Goal: Contribute content: Contribute content

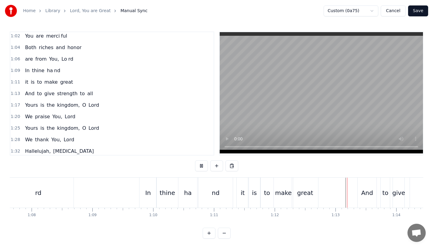
scroll to position [5, 0]
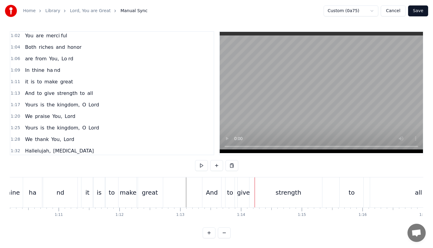
scroll to position [0, 4241]
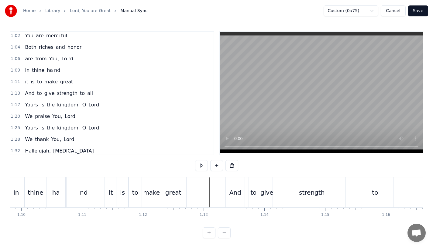
click at [170, 178] on div "great" at bounding box center [173, 193] width 26 height 30
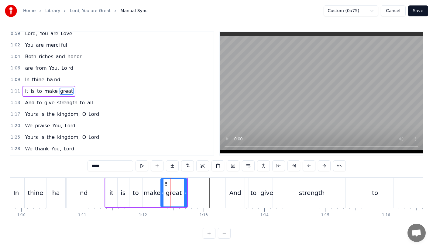
scroll to position [106, 0]
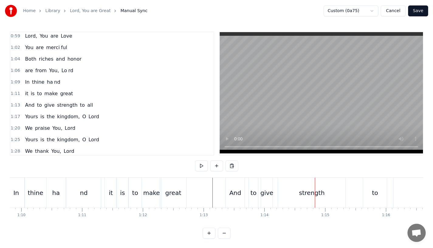
click at [178, 187] on div "great" at bounding box center [173, 193] width 26 height 30
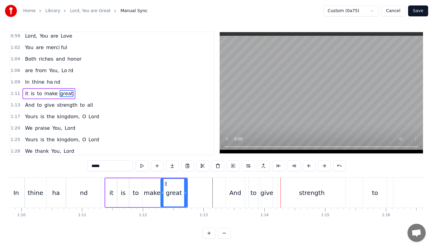
click at [234, 191] on div "And" at bounding box center [235, 193] width 12 height 9
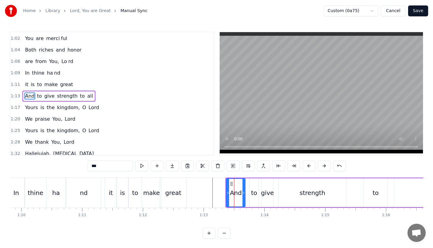
scroll to position [117, 0]
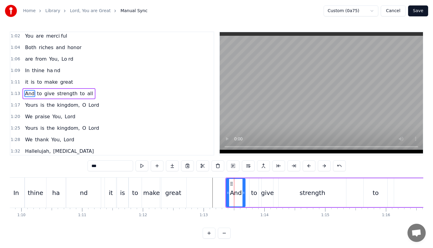
click at [171, 186] on div "great" at bounding box center [173, 193] width 26 height 30
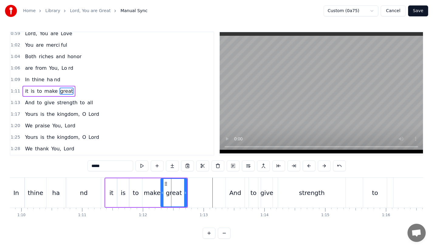
scroll to position [106, 0]
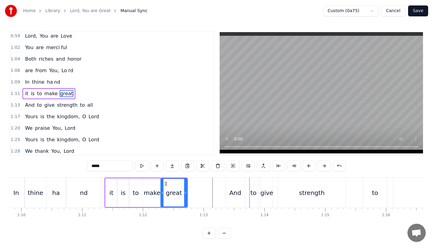
click at [236, 185] on div "And" at bounding box center [235, 193] width 19 height 30
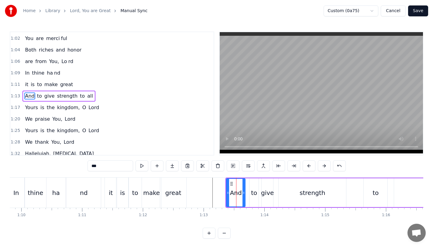
scroll to position [117, 0]
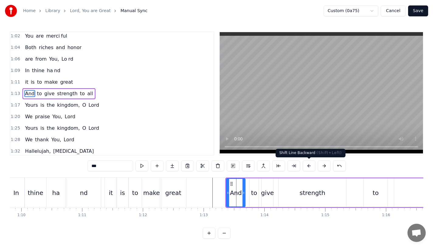
click at [308, 164] on button at bounding box center [309, 166] width 13 height 11
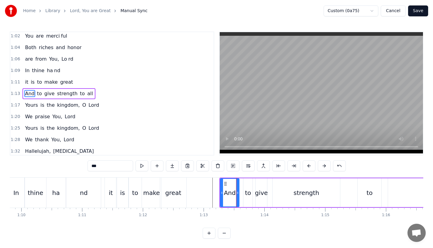
click at [308, 164] on button at bounding box center [309, 166] width 13 height 11
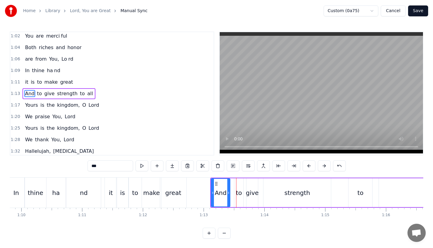
click at [308, 164] on button at bounding box center [309, 166] width 13 height 11
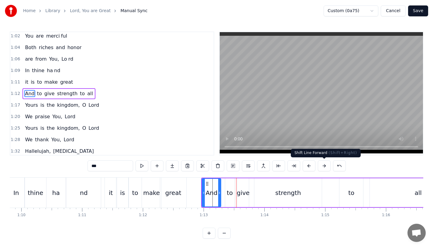
click at [323, 166] on button at bounding box center [324, 166] width 13 height 11
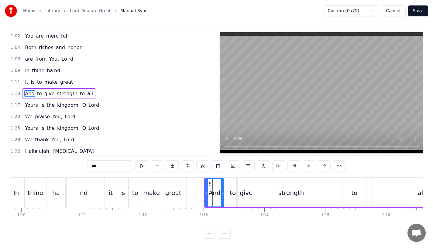
click at [131, 190] on div "to" at bounding box center [134, 193] width 13 height 30
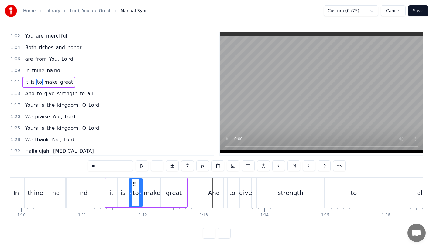
scroll to position [106, 0]
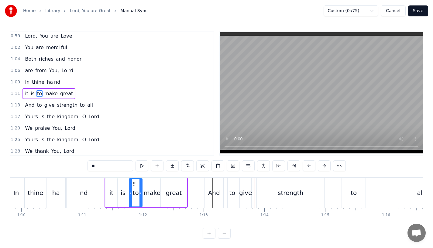
click at [233, 196] on div "to" at bounding box center [232, 193] width 6 height 9
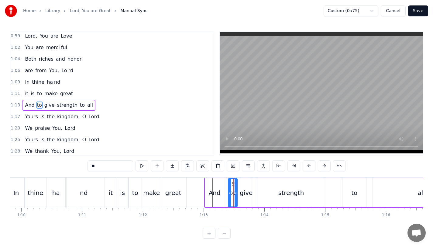
scroll to position [117, 0]
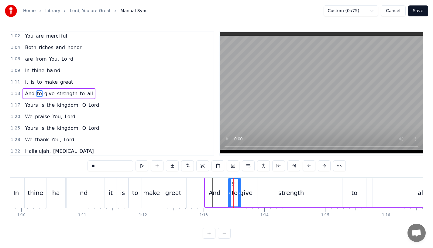
drag, startPoint x: 236, startPoint y: 193, endPoint x: 241, endPoint y: 193, distance: 4.3
click at [241, 193] on icon at bounding box center [239, 193] width 2 height 5
click at [250, 193] on div "give" at bounding box center [246, 193] width 13 height 9
drag, startPoint x: 250, startPoint y: 193, endPoint x: 255, endPoint y: 193, distance: 5.5
click at [255, 193] on circle at bounding box center [255, 193] width 0 height 0
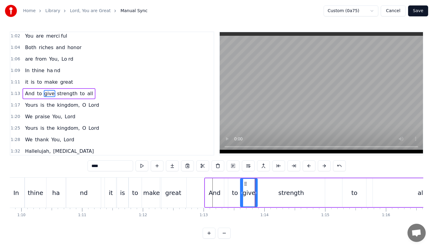
drag, startPoint x: 250, startPoint y: 192, endPoint x: 255, endPoint y: 192, distance: 5.2
click at [255, 192] on div "give" at bounding box center [249, 193] width 16 height 28
click at [248, 184] on icon at bounding box center [247, 184] width 5 height 5
click at [231, 186] on div "to" at bounding box center [234, 193] width 13 height 29
type input "**"
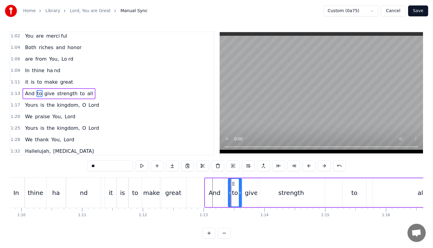
click at [243, 188] on div "And to give strength to all" at bounding box center [337, 193] width 266 height 30
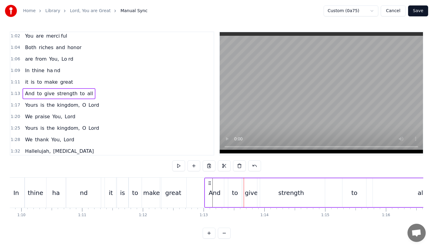
click at [218, 194] on div "And" at bounding box center [215, 193] width 12 height 9
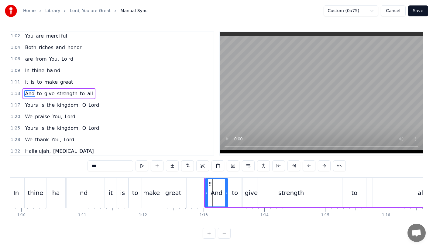
drag, startPoint x: 222, startPoint y: 194, endPoint x: 226, endPoint y: 194, distance: 3.9
click at [226, 194] on icon at bounding box center [226, 193] width 2 height 5
click at [232, 194] on div "to" at bounding box center [235, 193] width 6 height 9
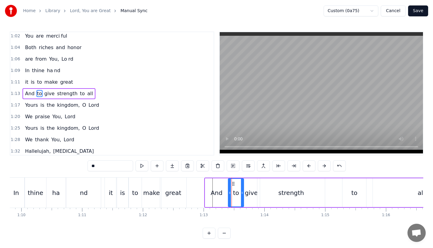
click at [243, 193] on icon at bounding box center [242, 193] width 2 height 5
click at [267, 191] on div "strength" at bounding box center [290, 193] width 67 height 29
type input "********"
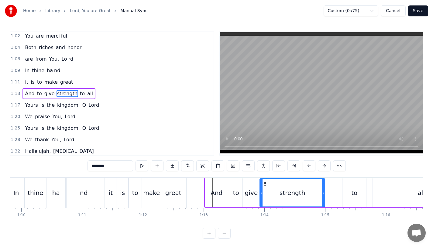
click at [260, 192] on icon at bounding box center [261, 193] width 2 height 5
click at [338, 190] on div "And to give strength to all" at bounding box center [337, 193] width 266 height 30
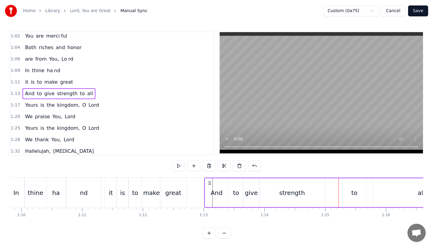
click at [150, 193] on div "make" at bounding box center [151, 193] width 17 height 9
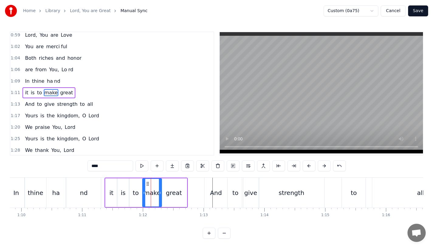
scroll to position [106, 0]
click at [240, 192] on div "to" at bounding box center [235, 193] width 15 height 30
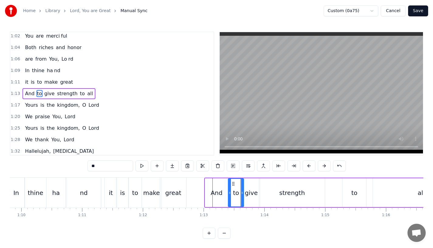
click at [224, 191] on div "And" at bounding box center [216, 193] width 23 height 29
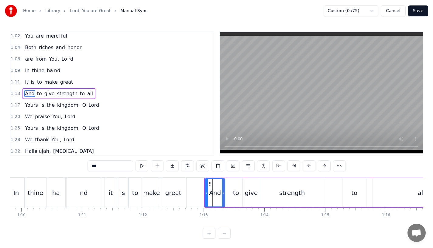
click at [224, 193] on icon at bounding box center [223, 193] width 2 height 5
click at [231, 193] on div "to" at bounding box center [235, 193] width 15 height 29
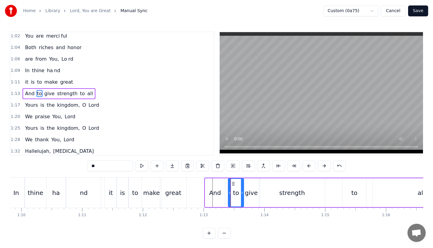
click at [229, 181] on div "to" at bounding box center [235, 193] width 15 height 28
drag, startPoint x: 233, startPoint y: 182, endPoint x: 230, endPoint y: 183, distance: 3.1
click at [230, 183] on icon at bounding box center [231, 184] width 5 height 5
click at [172, 187] on div "great" at bounding box center [173, 193] width 26 height 30
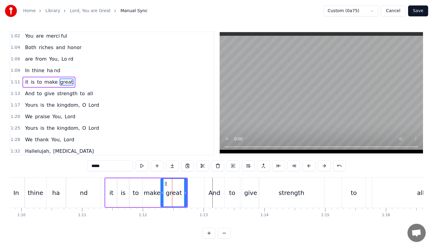
scroll to position [106, 0]
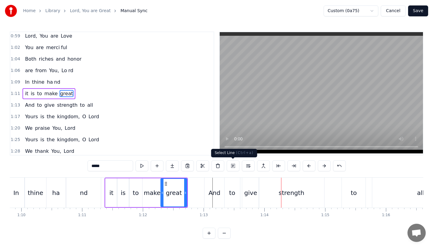
click at [248, 195] on div "give" at bounding box center [250, 193] width 13 height 9
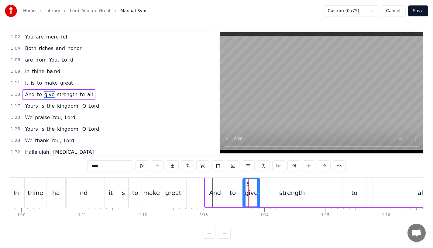
scroll to position [117, 0]
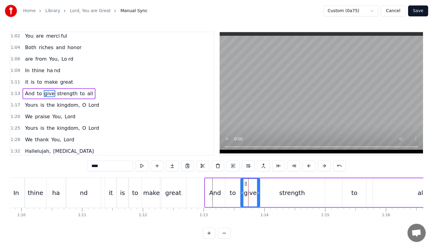
drag, startPoint x: 245, startPoint y: 194, endPoint x: 240, endPoint y: 194, distance: 4.6
click at [241, 194] on icon at bounding box center [242, 193] width 2 height 5
click at [172, 195] on div "great" at bounding box center [173, 193] width 16 height 9
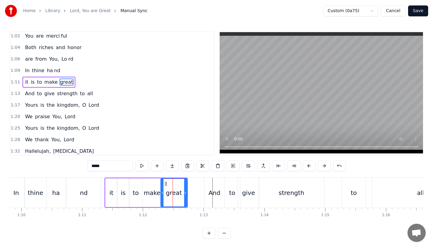
scroll to position [106, 0]
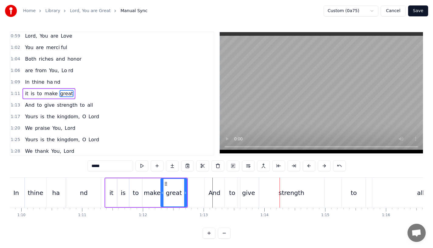
click at [286, 194] on div "strength" at bounding box center [292, 193] width 26 height 9
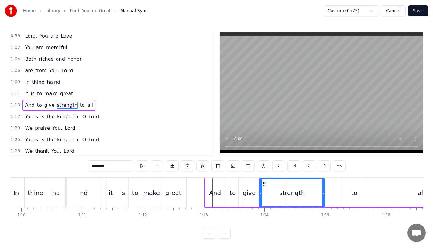
scroll to position [117, 0]
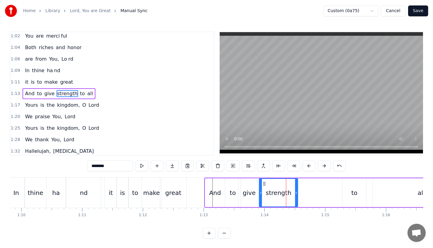
drag, startPoint x: 323, startPoint y: 194, endPoint x: 295, endPoint y: 194, distance: 27.9
click at [295, 194] on icon at bounding box center [296, 193] width 2 height 5
click at [171, 191] on div "great" at bounding box center [173, 193] width 16 height 9
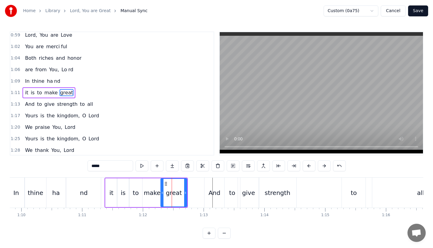
scroll to position [106, 0]
click at [283, 191] on div "strength" at bounding box center [278, 193] width 26 height 9
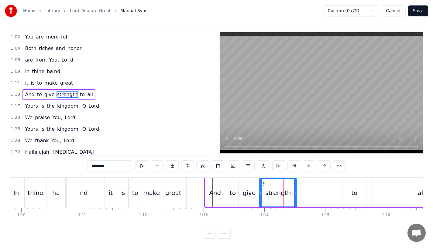
scroll to position [117, 0]
click at [342, 191] on div "to" at bounding box center [354, 193] width 24 height 29
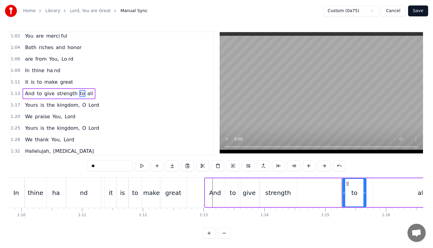
click at [285, 201] on div "strength" at bounding box center [278, 193] width 38 height 29
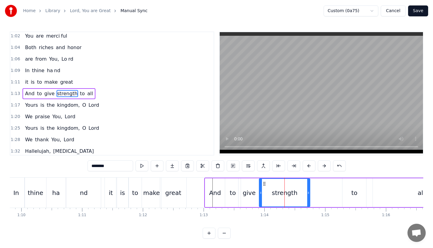
drag, startPoint x: 294, startPoint y: 199, endPoint x: 307, endPoint y: 198, distance: 13.1
click at [307, 198] on div "strength" at bounding box center [284, 193] width 50 height 28
click at [272, 194] on div "strength" at bounding box center [284, 193] width 50 height 28
drag, startPoint x: 308, startPoint y: 197, endPoint x: 316, endPoint y: 197, distance: 7.9
click at [316, 197] on div at bounding box center [316, 193] width 2 height 28
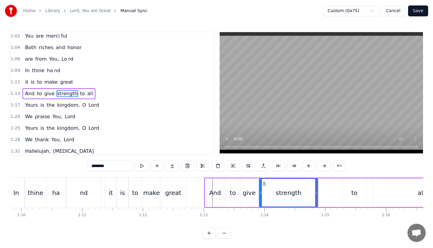
click at [348, 195] on div "to" at bounding box center [354, 193] width 24 height 29
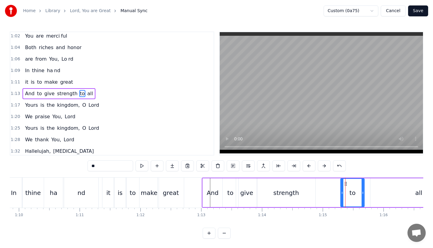
scroll to position [0, 4244]
drag, startPoint x: 347, startPoint y: 181, endPoint x: 337, endPoint y: 182, distance: 9.1
click at [337, 182] on icon at bounding box center [338, 184] width 5 height 5
click at [172, 189] on div "great" at bounding box center [170, 193] width 16 height 9
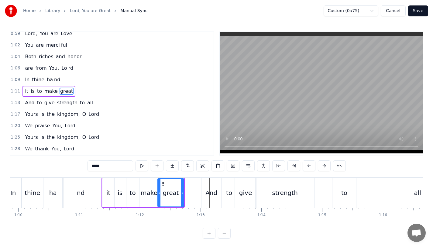
scroll to position [106, 0]
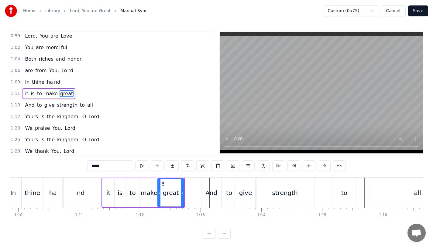
click at [281, 185] on div "strength" at bounding box center [284, 193] width 59 height 30
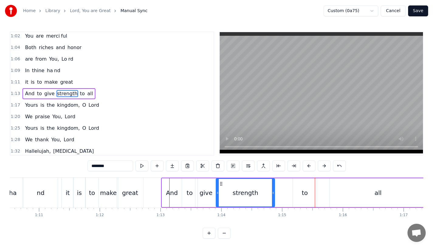
scroll to position [0, 4296]
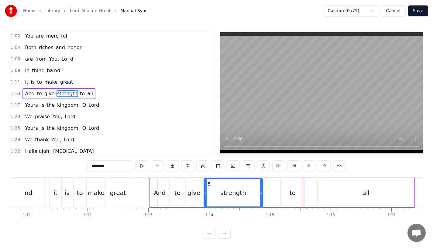
click at [287, 190] on div "to" at bounding box center [293, 193] width 24 height 29
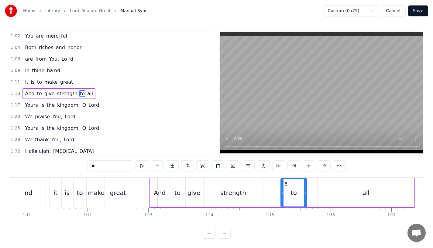
drag, startPoint x: 303, startPoint y: 194, endPoint x: 310, endPoint y: 194, distance: 6.1
click at [306, 194] on icon at bounding box center [305, 193] width 2 height 5
click at [288, 184] on icon at bounding box center [288, 184] width 5 height 5
click at [244, 186] on div "strength" at bounding box center [233, 193] width 59 height 29
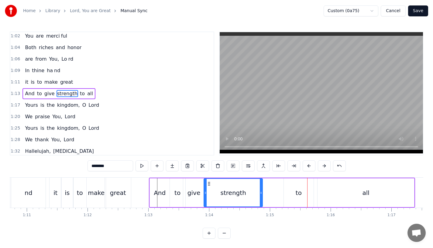
click at [298, 198] on div "to" at bounding box center [299, 193] width 30 height 29
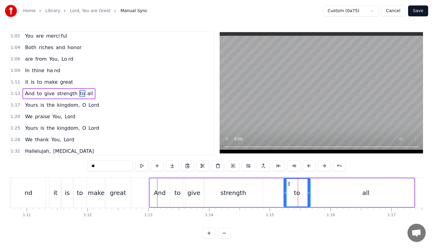
drag, startPoint x: 312, startPoint y: 194, endPoint x: 308, endPoint y: 194, distance: 4.3
click at [308, 194] on icon at bounding box center [308, 193] width 2 height 5
click at [261, 189] on div "strength" at bounding box center [233, 193] width 59 height 29
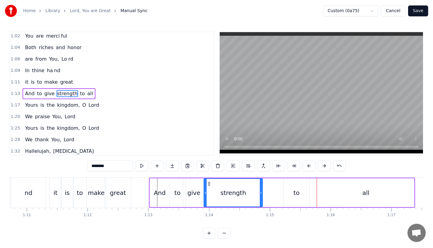
click at [350, 192] on div "all" at bounding box center [365, 193] width 97 height 29
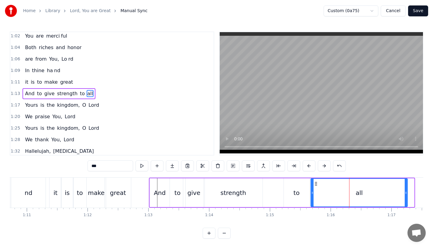
drag, startPoint x: 322, startPoint y: 182, endPoint x: 315, endPoint y: 182, distance: 7.0
click at [315, 182] on icon at bounding box center [315, 184] width 5 height 5
click at [285, 188] on div "to" at bounding box center [297, 193] width 26 height 29
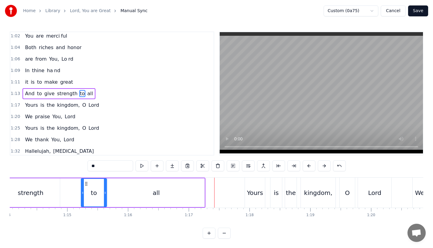
scroll to position [0, 4493]
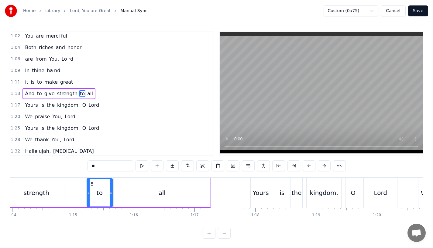
click at [165, 192] on div "all" at bounding box center [162, 193] width 97 height 29
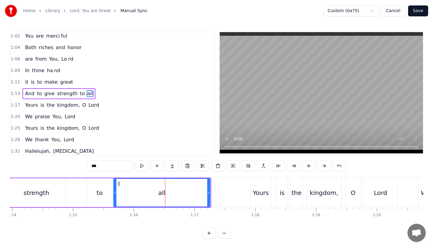
drag, startPoint x: 208, startPoint y: 196, endPoint x: 203, endPoint y: 196, distance: 4.9
click at [207, 196] on div at bounding box center [208, 193] width 2 height 28
click at [102, 189] on div "to" at bounding box center [100, 193] width 26 height 29
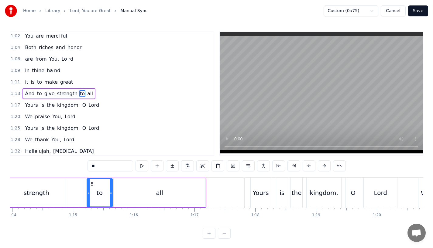
click at [258, 189] on div "Yours" at bounding box center [261, 193] width 16 height 9
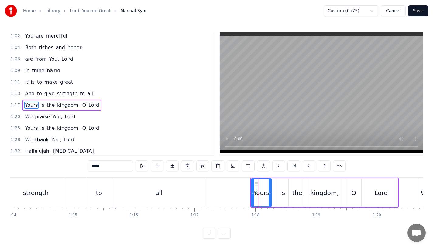
scroll to position [129, 0]
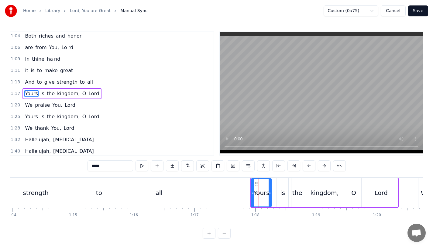
click at [280, 191] on div "is" at bounding box center [283, 193] width 12 height 29
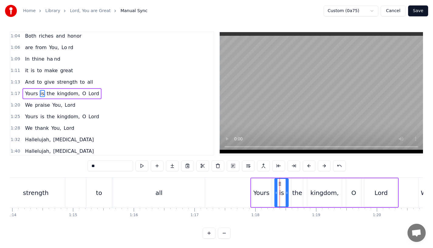
drag, startPoint x: 278, startPoint y: 194, endPoint x: 274, endPoint y: 194, distance: 3.9
click at [275, 194] on icon at bounding box center [276, 193] width 2 height 5
click at [294, 193] on div "the" at bounding box center [297, 193] width 10 height 9
drag, startPoint x: 292, startPoint y: 193, endPoint x: 289, endPoint y: 193, distance: 3.6
click at [290, 193] on icon at bounding box center [291, 193] width 2 height 5
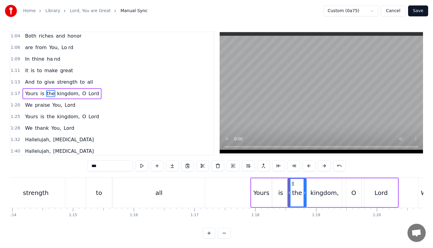
drag, startPoint x: 301, startPoint y: 193, endPoint x: 307, endPoint y: 193, distance: 5.5
click at [306, 193] on icon at bounding box center [304, 193] width 2 height 5
click at [320, 194] on div "kingdom," at bounding box center [324, 193] width 28 height 9
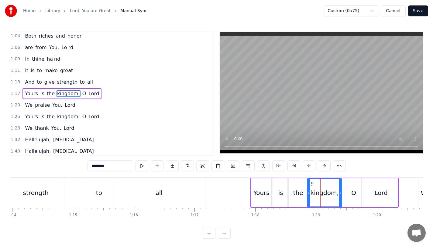
click at [351, 193] on div "O" at bounding box center [353, 193] width 15 height 29
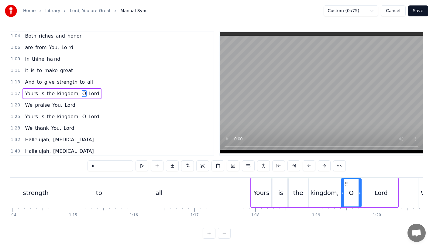
drag, startPoint x: 346, startPoint y: 195, endPoint x: 341, endPoint y: 195, distance: 4.9
click at [341, 195] on icon at bounding box center [342, 193] width 2 height 5
click at [368, 194] on div "Lord" at bounding box center [380, 193] width 33 height 29
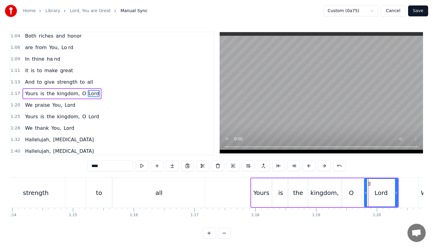
click at [364, 194] on div "Lord" at bounding box center [381, 193] width 34 height 29
click at [362, 194] on icon at bounding box center [363, 193] width 2 height 5
click at [281, 194] on div "is" at bounding box center [280, 193] width 5 height 9
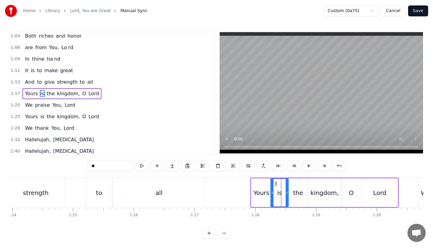
click at [272, 194] on icon at bounding box center [272, 193] width 2 height 5
click at [255, 194] on div "Yours" at bounding box center [261, 193] width 16 height 9
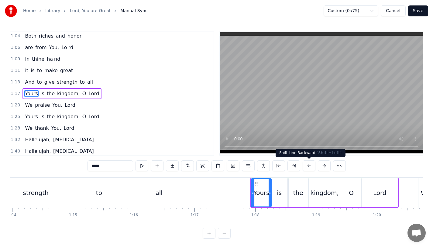
click at [307, 166] on button at bounding box center [309, 166] width 13 height 11
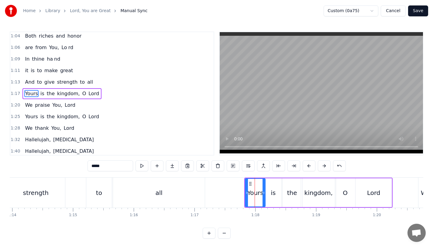
click at [307, 166] on button at bounding box center [309, 166] width 13 height 11
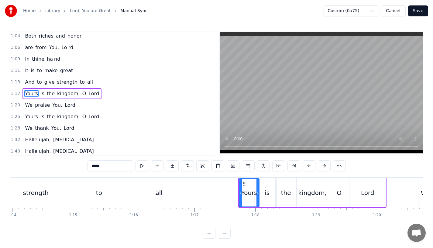
click at [307, 166] on button at bounding box center [309, 166] width 13 height 11
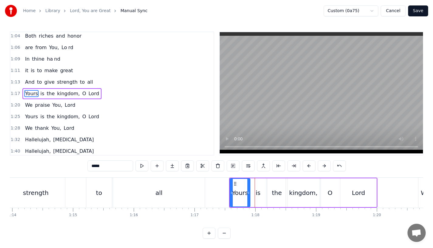
click at [307, 166] on button at bounding box center [309, 166] width 13 height 11
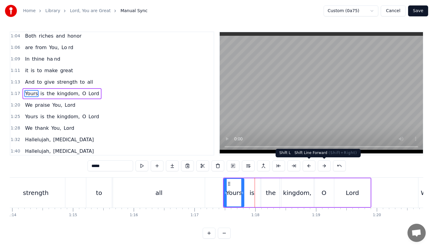
click at [322, 169] on button at bounding box center [324, 166] width 13 height 11
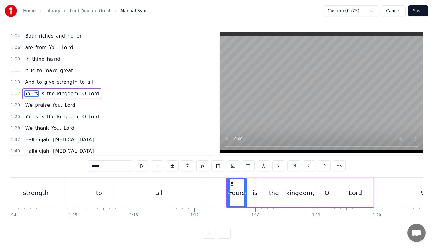
click at [169, 181] on div "all" at bounding box center [159, 193] width 92 height 30
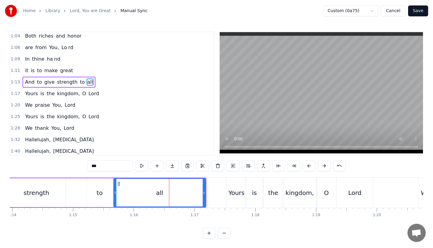
scroll to position [117, 0]
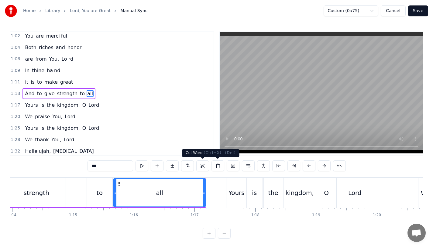
click at [187, 182] on div "all" at bounding box center [159, 193] width 91 height 28
click at [194, 198] on div "all" at bounding box center [159, 193] width 91 height 28
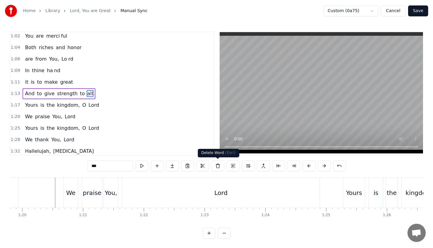
scroll to position [0, 4851]
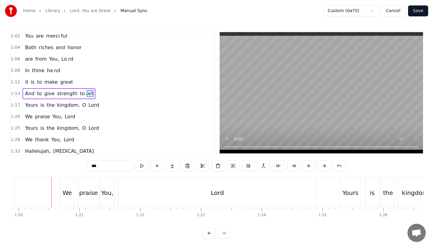
click at [63, 193] on div "We" at bounding box center [67, 193] width 9 height 9
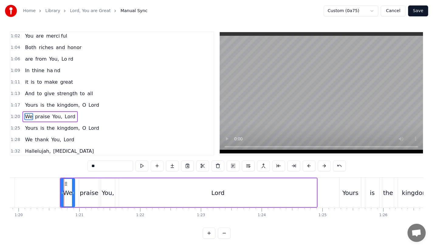
scroll to position [140, 0]
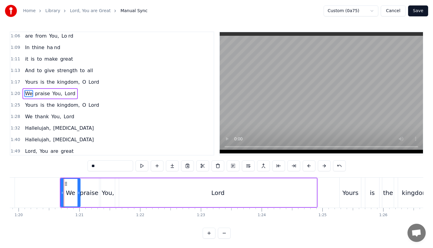
drag, startPoint x: 73, startPoint y: 194, endPoint x: 78, endPoint y: 194, distance: 5.8
click at [78, 194] on icon at bounding box center [78, 193] width 2 height 5
click at [89, 194] on div "praise" at bounding box center [89, 193] width 19 height 9
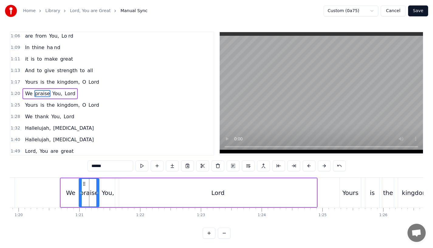
click at [96, 193] on div "praise" at bounding box center [89, 193] width 19 height 9
click at [99, 193] on icon at bounding box center [99, 193] width 2 height 5
click at [112, 192] on div "You," at bounding box center [108, 193] width 12 height 9
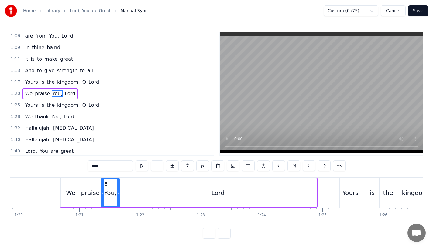
drag, startPoint x: 112, startPoint y: 192, endPoint x: 119, endPoint y: 192, distance: 6.7
click at [119, 192] on icon at bounding box center [118, 193] width 2 height 5
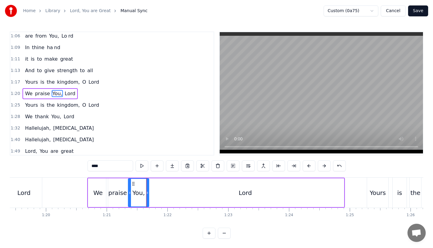
scroll to position [0, 4822]
click at [324, 195] on div "Lord" at bounding box center [246, 193] width 197 height 29
type input "****"
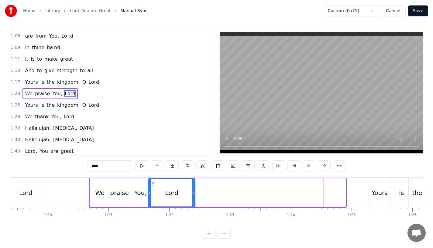
drag, startPoint x: 344, startPoint y: 193, endPoint x: 194, endPoint y: 196, distance: 150.7
click at [194, 196] on div at bounding box center [193, 193] width 2 height 28
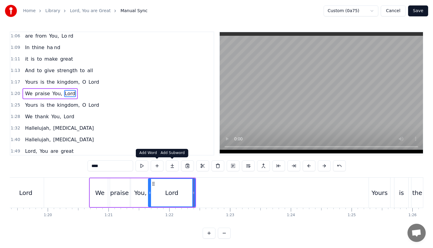
click at [171, 167] on button at bounding box center [172, 166] width 13 height 11
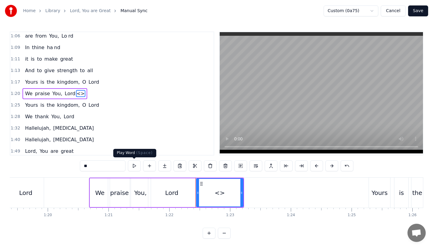
click at [117, 168] on input "**" at bounding box center [103, 166] width 46 height 11
type input "*"
type input "**"
click at [169, 165] on button at bounding box center [164, 166] width 13 height 11
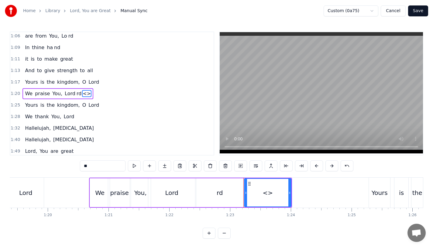
click at [221, 204] on div "rd" at bounding box center [219, 193] width 47 height 29
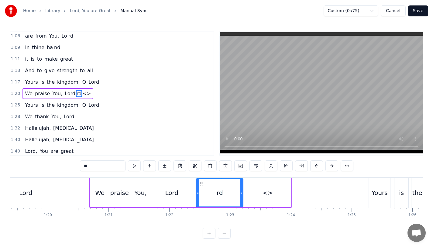
click at [187, 206] on div "Lord" at bounding box center [171, 193] width 47 height 29
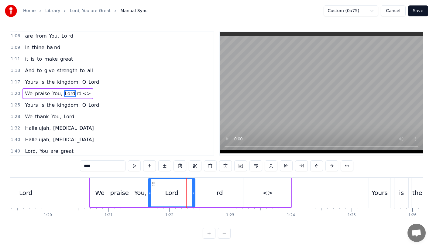
click at [214, 201] on div "rd" at bounding box center [219, 193] width 47 height 29
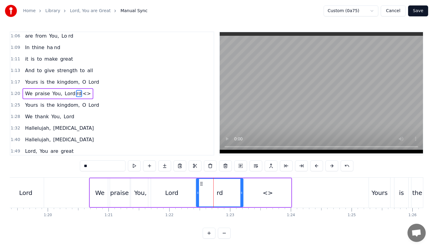
click at [264, 193] on div "<>" at bounding box center [267, 193] width 10 height 9
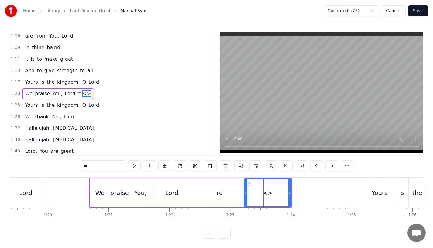
type input "*****"
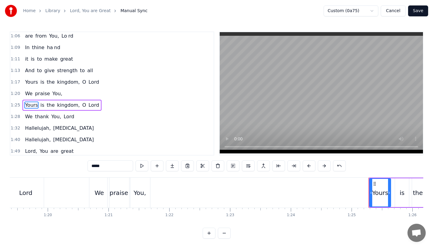
scroll to position [152, 0]
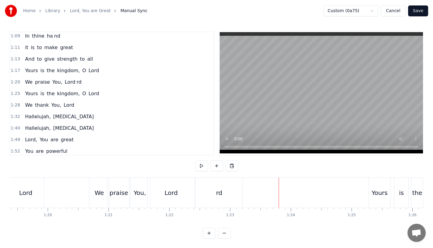
click at [236, 195] on div "rd" at bounding box center [219, 193] width 47 height 30
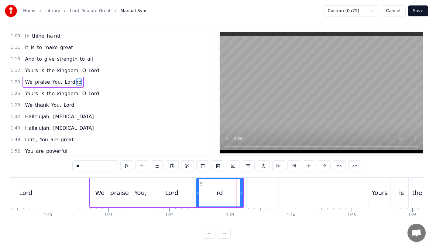
scroll to position [140, 0]
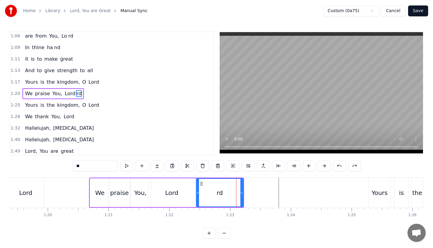
click at [183, 204] on div "Lord" at bounding box center [171, 193] width 47 height 29
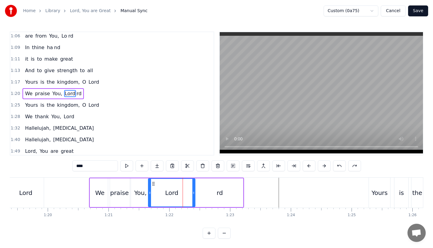
click at [211, 193] on div "rd" at bounding box center [219, 193] width 47 height 29
type input "**"
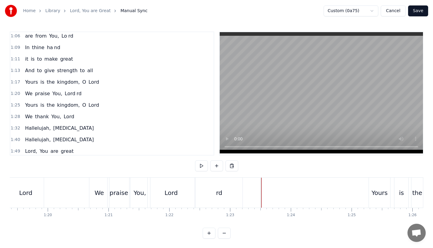
click at [206, 198] on div "rd" at bounding box center [219, 193] width 47 height 30
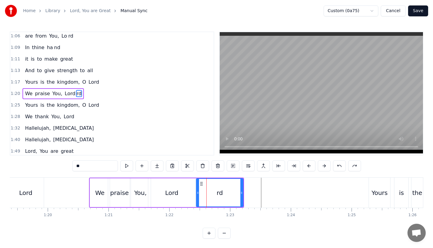
click at [172, 204] on div "Lord" at bounding box center [171, 193] width 47 height 29
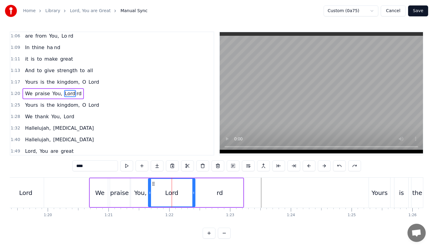
click at [108, 167] on input "****" at bounding box center [95, 166] width 46 height 11
click at [137, 197] on div "You," at bounding box center [140, 193] width 12 height 9
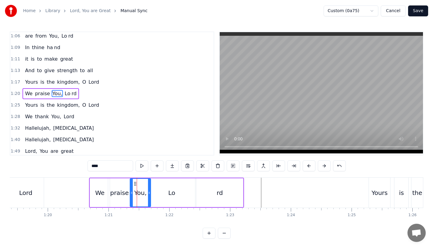
click at [211, 189] on div "rd" at bounding box center [219, 193] width 47 height 29
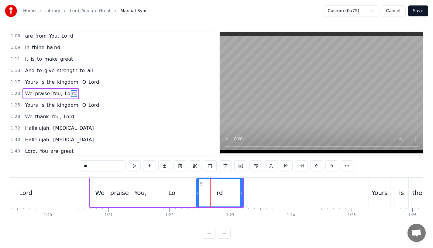
click at [180, 190] on div "Lo" at bounding box center [171, 193] width 47 height 29
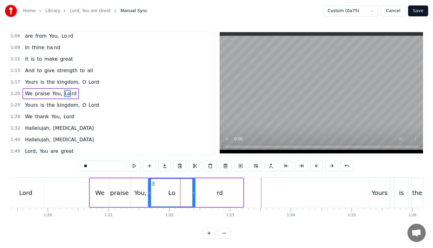
click at [235, 195] on div "rd" at bounding box center [219, 193] width 47 height 29
type input "**"
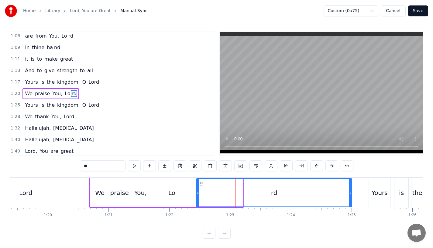
drag, startPoint x: 241, startPoint y: 195, endPoint x: 349, endPoint y: 198, distance: 108.5
click at [349, 198] on div at bounding box center [350, 193] width 2 height 28
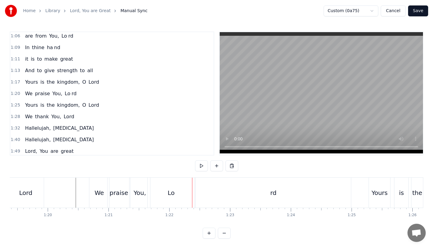
click at [165, 194] on div "Lo" at bounding box center [171, 193] width 47 height 30
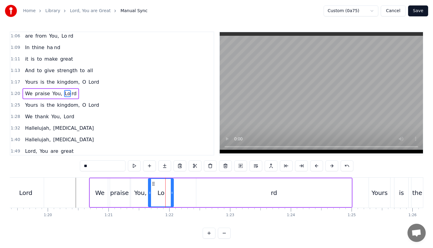
drag, startPoint x: 194, startPoint y: 196, endPoint x: 169, endPoint y: 196, distance: 24.6
click at [171, 196] on div at bounding box center [172, 193] width 2 height 28
click at [208, 196] on div "rd" at bounding box center [273, 193] width 155 height 29
type input "**"
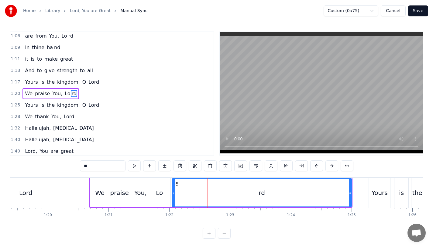
drag, startPoint x: 199, startPoint y: 194, endPoint x: 173, endPoint y: 195, distance: 25.8
click at [173, 195] on icon at bounding box center [173, 193] width 2 height 5
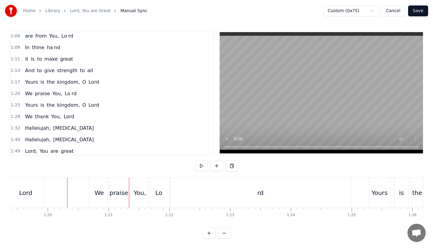
click at [98, 197] on div "We" at bounding box center [99, 193] width 20 height 30
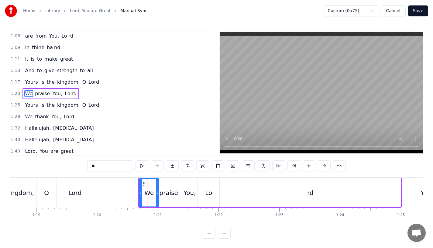
scroll to position [0, 4765]
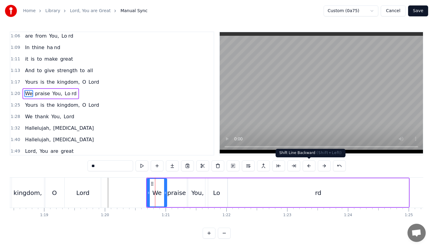
click at [306, 166] on button at bounding box center [309, 166] width 13 height 11
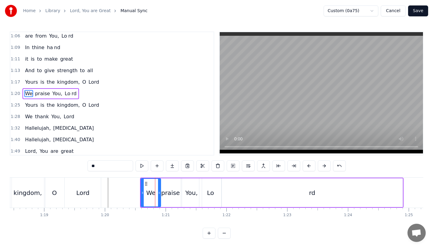
click at [306, 166] on button at bounding box center [309, 166] width 13 height 11
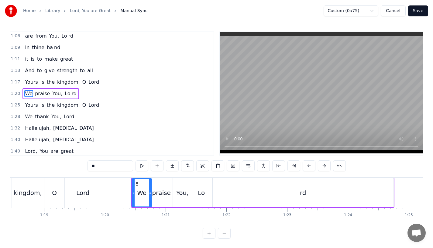
click at [306, 166] on button at bounding box center [309, 166] width 13 height 11
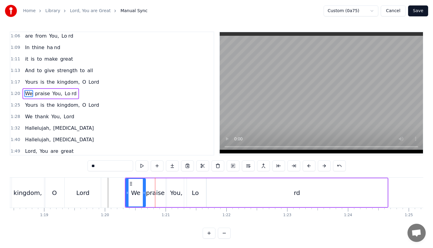
click at [306, 166] on button at bounding box center [309, 166] width 13 height 11
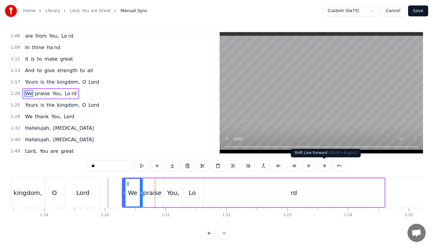
click at [324, 166] on button at bounding box center [324, 166] width 13 height 11
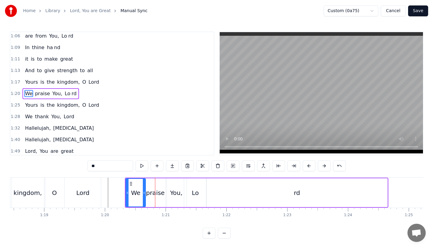
click at [68, 197] on div "Lord" at bounding box center [83, 193] width 36 height 30
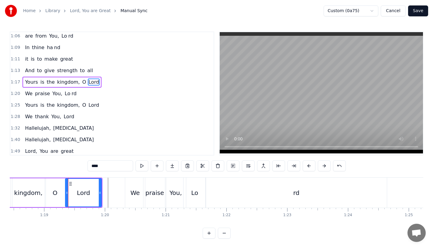
scroll to position [129, 0]
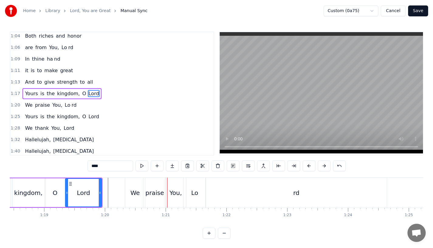
click at [77, 194] on div "Lord" at bounding box center [83, 193] width 13 height 9
click at [127, 194] on div "We" at bounding box center [135, 193] width 20 height 30
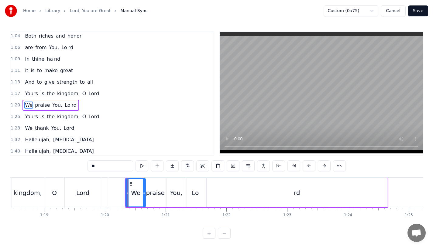
scroll to position [140, 0]
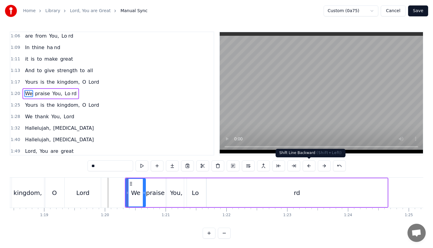
click at [309, 165] on button at bounding box center [309, 166] width 13 height 11
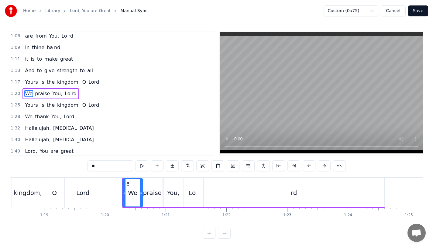
click at [83, 182] on div "Lord" at bounding box center [83, 193] width 36 height 30
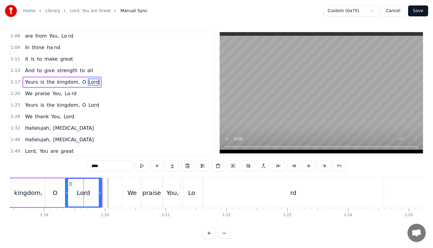
scroll to position [129, 0]
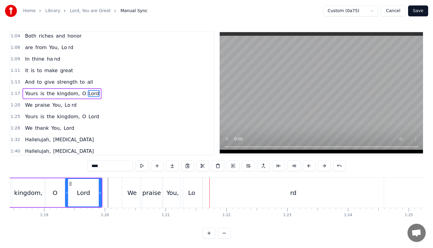
click at [131, 197] on div "We" at bounding box center [131, 193] width 9 height 9
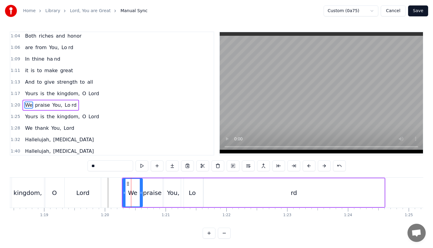
scroll to position [140, 0]
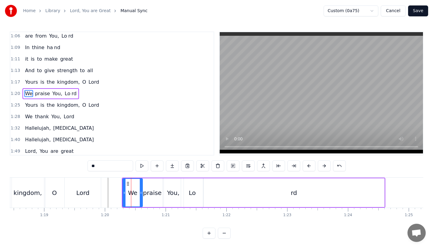
click at [154, 191] on div "praise" at bounding box center [152, 193] width 19 height 9
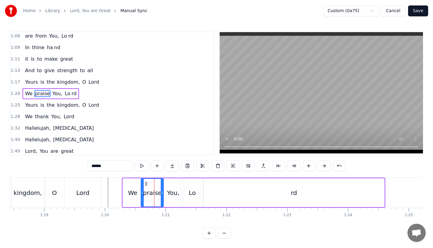
click at [175, 191] on div "You," at bounding box center [173, 193] width 12 height 9
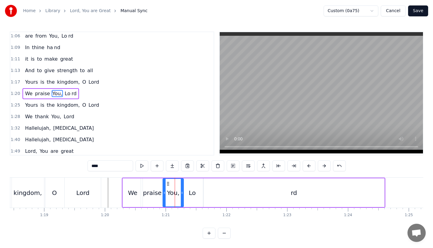
click at [191, 193] on div "Lo" at bounding box center [192, 193] width 7 height 9
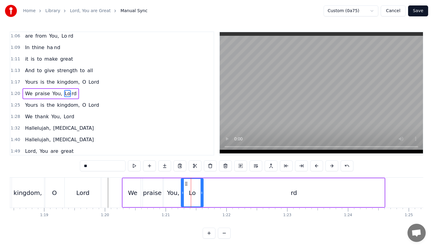
click at [158, 198] on div "praise" at bounding box center [152, 193] width 22 height 29
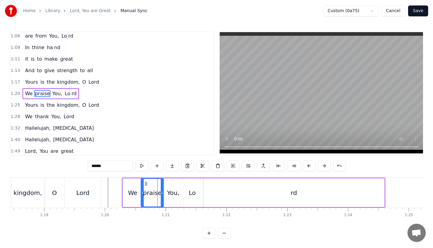
click at [85, 193] on div "Lord" at bounding box center [82, 193] width 13 height 9
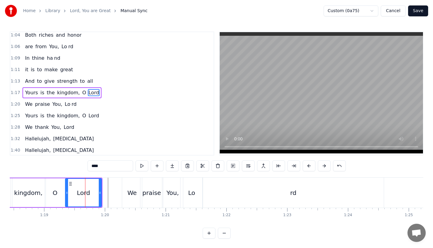
scroll to position [129, 0]
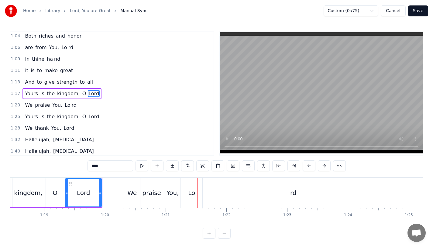
click at [154, 190] on div "praise" at bounding box center [151, 193] width 19 height 9
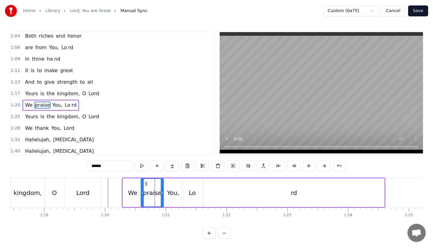
scroll to position [140, 0]
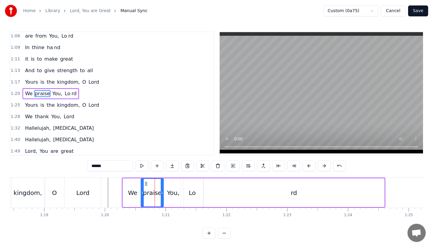
click at [170, 193] on div "You," at bounding box center [173, 193] width 12 height 9
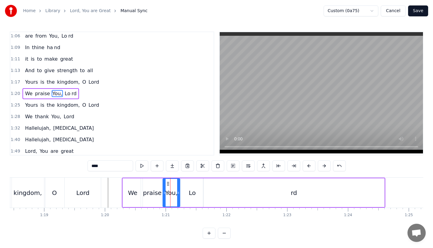
drag, startPoint x: 181, startPoint y: 193, endPoint x: 177, endPoint y: 193, distance: 3.6
click at [177, 193] on icon at bounding box center [178, 193] width 2 height 5
click at [80, 191] on div "Lord" at bounding box center [82, 193] width 13 height 9
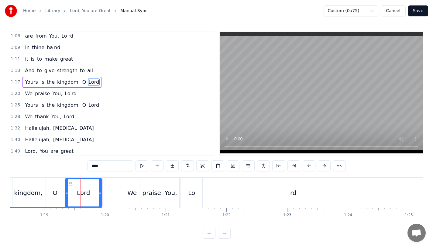
scroll to position [129, 0]
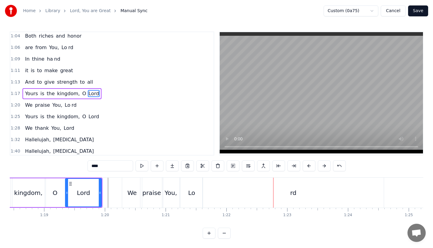
click at [251, 207] on div "rd" at bounding box center [293, 193] width 181 height 30
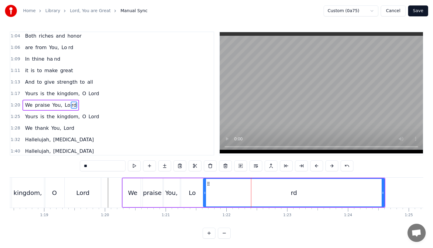
scroll to position [140, 0]
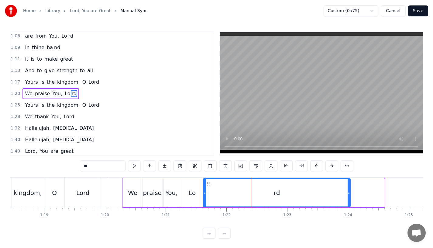
drag, startPoint x: 383, startPoint y: 196, endPoint x: 349, endPoint y: 196, distance: 34.3
click at [349, 196] on div at bounding box center [349, 193] width 2 height 28
click at [176, 198] on div "You," at bounding box center [171, 193] width 17 height 29
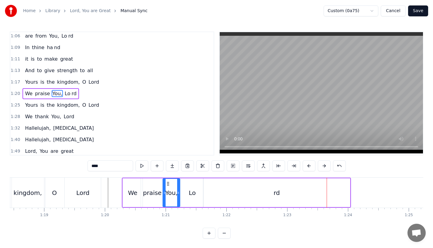
click at [313, 190] on div "rd" at bounding box center [276, 193] width 147 height 29
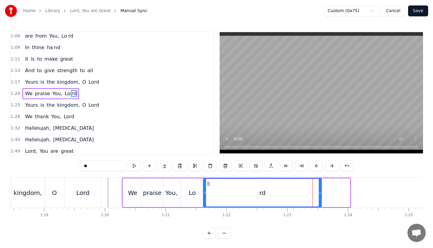
drag, startPoint x: 347, startPoint y: 193, endPoint x: 319, endPoint y: 193, distance: 28.6
click at [319, 193] on icon at bounding box center [320, 193] width 2 height 5
click at [176, 184] on div "You," at bounding box center [171, 193] width 17 height 29
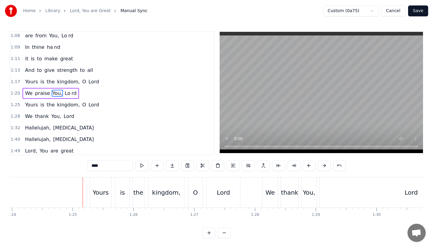
scroll to position [0, 5121]
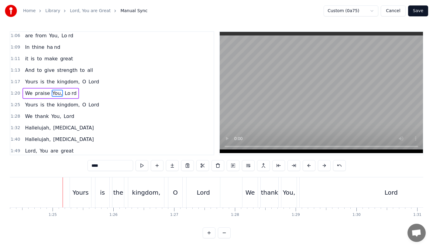
click at [76, 188] on div "Yours" at bounding box center [81, 192] width 16 height 9
type input "*****"
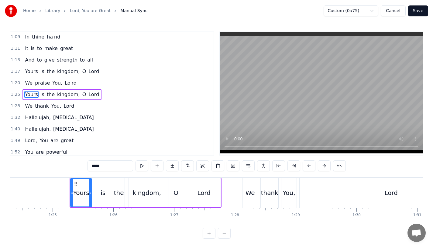
scroll to position [152, 0]
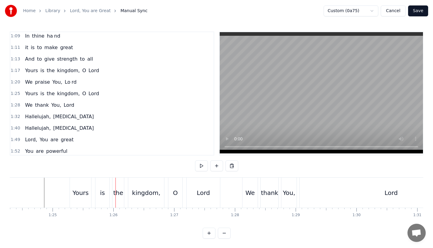
click at [80, 190] on div "Yours" at bounding box center [81, 193] width 16 height 9
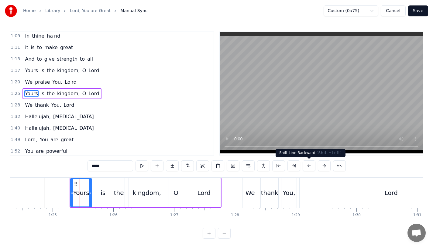
click at [306, 165] on button at bounding box center [309, 166] width 13 height 11
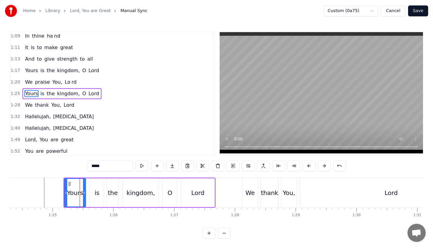
click at [306, 165] on button at bounding box center [309, 166] width 13 height 11
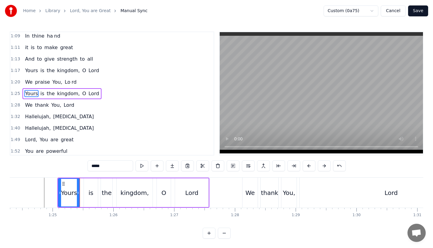
click at [306, 165] on button at bounding box center [309, 166] width 13 height 11
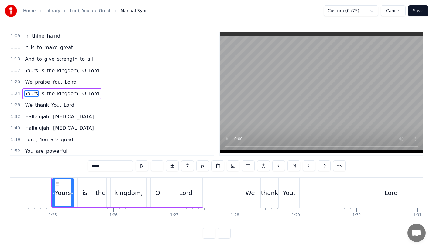
click at [306, 165] on button at bounding box center [309, 166] width 13 height 11
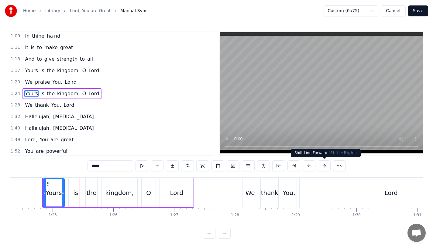
click at [324, 165] on button at bounding box center [324, 166] width 13 height 11
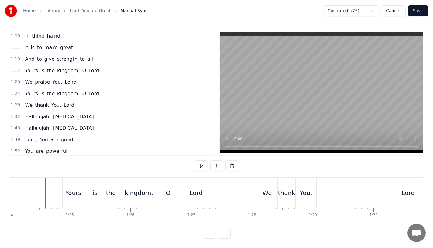
scroll to position [0, 5018]
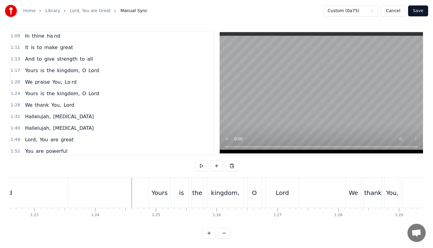
click at [160, 194] on div "Yours" at bounding box center [160, 193] width 16 height 9
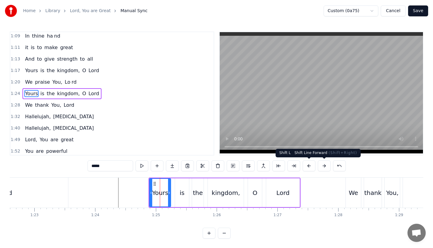
click at [323, 167] on button at bounding box center [324, 166] width 13 height 11
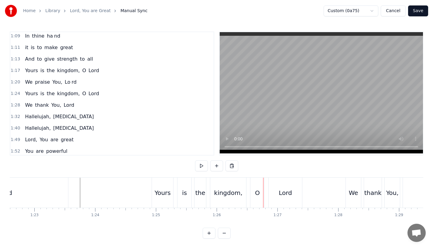
click at [188, 193] on div "is" at bounding box center [184, 193] width 14 height 30
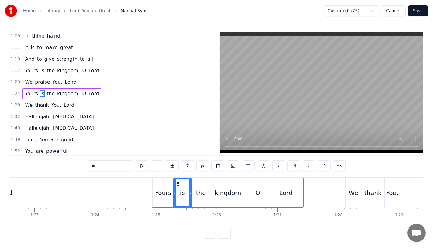
drag, startPoint x: 180, startPoint y: 193, endPoint x: 174, endPoint y: 193, distance: 5.5
click at [174, 193] on icon at bounding box center [174, 193] width 2 height 5
click at [197, 193] on div "the" at bounding box center [201, 193] width 10 height 9
type input "***"
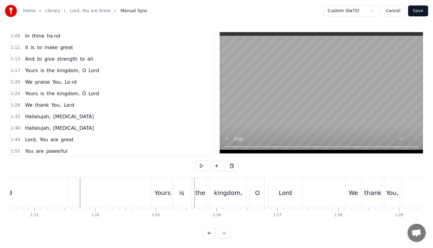
click at [197, 193] on div "the" at bounding box center [200, 193] width 10 height 9
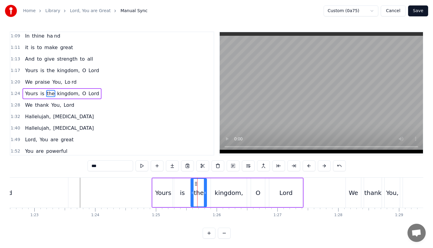
drag, startPoint x: 196, startPoint y: 193, endPoint x: 192, endPoint y: 193, distance: 4.0
click at [192, 193] on icon at bounding box center [192, 193] width 2 height 5
click at [207, 193] on div "the" at bounding box center [199, 193] width 16 height 29
drag, startPoint x: 204, startPoint y: 193, endPoint x: 209, endPoint y: 193, distance: 4.6
click at [209, 193] on icon at bounding box center [209, 193] width 2 height 5
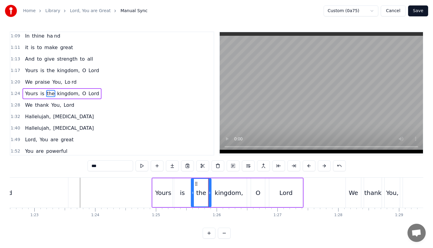
click at [242, 193] on div "kingdom," at bounding box center [229, 193] width 36 height 29
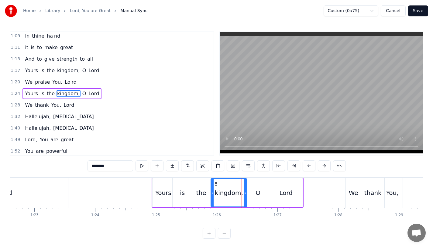
click at [262, 193] on div "O" at bounding box center [258, 193] width 14 height 29
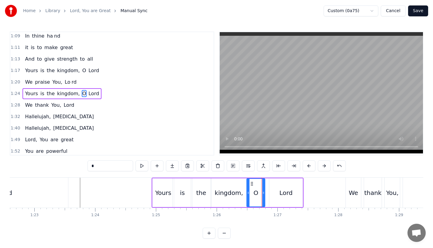
drag, startPoint x: 252, startPoint y: 192, endPoint x: 246, endPoint y: 192, distance: 5.5
click at [247, 192] on icon at bounding box center [248, 193] width 2 height 5
drag, startPoint x: 264, startPoint y: 192, endPoint x: 270, endPoint y: 192, distance: 5.5
click at [269, 192] on icon at bounding box center [268, 193] width 2 height 5
click at [63, 191] on div "rd" at bounding box center [9, 193] width 118 height 30
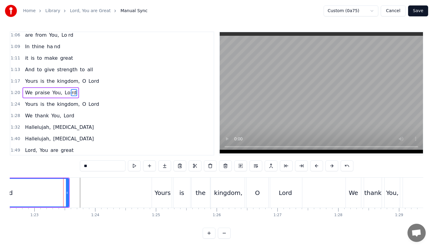
scroll to position [140, 0]
click at [56, 183] on div "rd" at bounding box center [10, 193] width 118 height 28
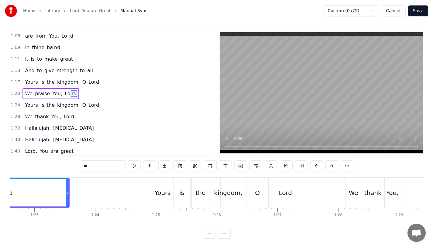
click at [182, 197] on div "is" at bounding box center [181, 193] width 5 height 9
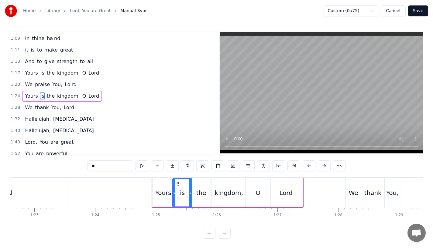
scroll to position [152, 0]
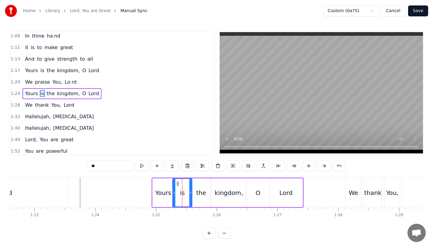
click at [59, 182] on div "rd" at bounding box center [9, 193] width 118 height 30
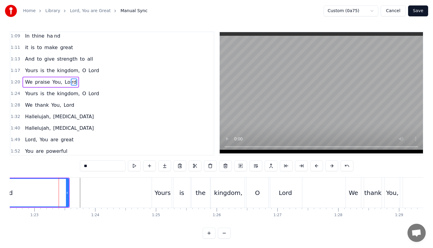
scroll to position [140, 0]
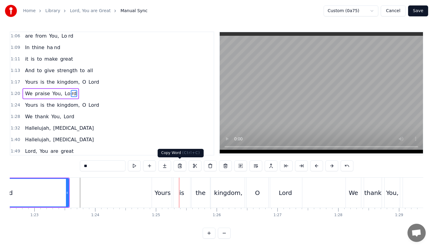
click at [171, 188] on div "Yours" at bounding box center [162, 193] width 21 height 30
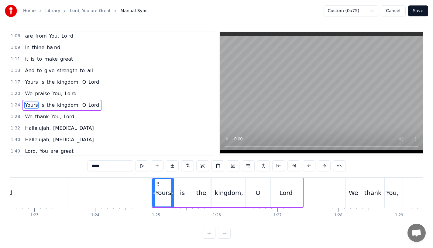
scroll to position [152, 0]
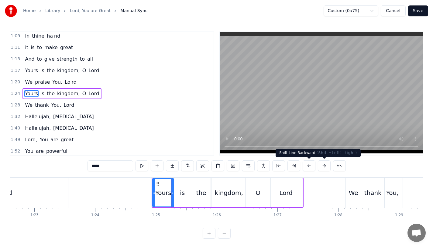
click at [309, 166] on button at bounding box center [309, 166] width 13 height 11
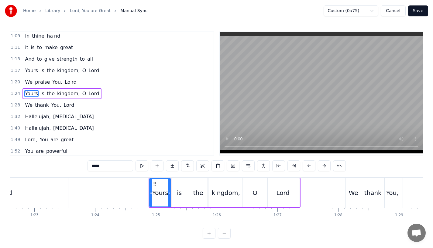
click at [65, 188] on div "rd" at bounding box center [9, 193] width 118 height 30
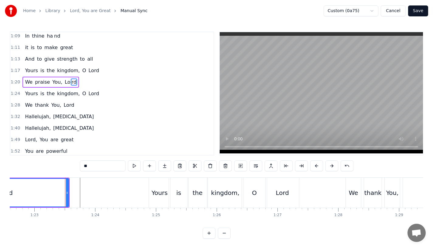
scroll to position [140, 0]
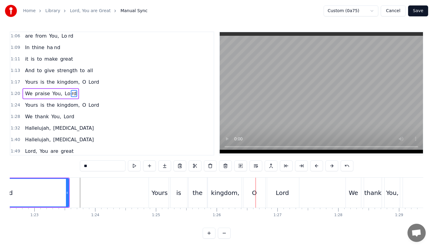
click at [177, 194] on div "is" at bounding box center [178, 193] width 5 height 9
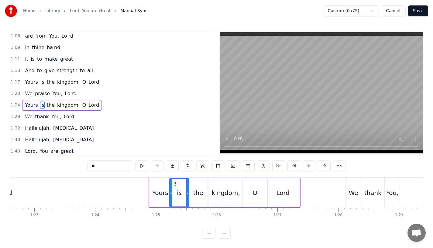
scroll to position [152, 0]
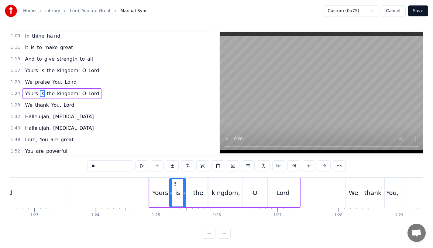
drag, startPoint x: 187, startPoint y: 194, endPoint x: 184, endPoint y: 196, distance: 3.8
click at [184, 196] on div at bounding box center [184, 193] width 2 height 28
click at [194, 196] on div "the" at bounding box center [198, 193] width 10 height 9
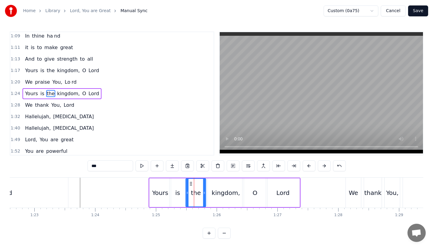
click at [189, 182] on icon at bounding box center [191, 184] width 5 height 5
click at [201, 193] on icon at bounding box center [202, 193] width 2 height 5
click at [220, 193] on div "kingdom," at bounding box center [226, 193] width 28 height 9
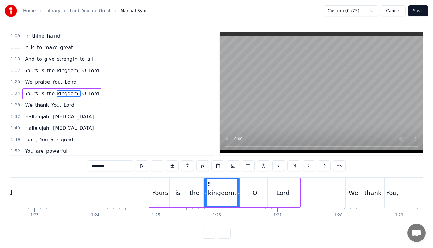
drag, startPoint x: 214, startPoint y: 184, endPoint x: 210, endPoint y: 184, distance: 3.9
click at [210, 184] on circle at bounding box center [210, 184] width 0 height 0
click at [38, 198] on div "rd" at bounding box center [9, 193] width 118 height 30
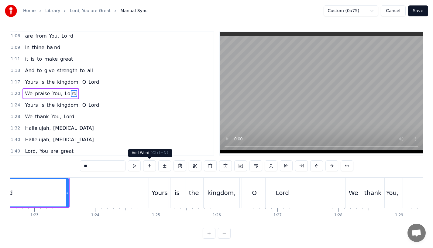
scroll to position [0, 5015]
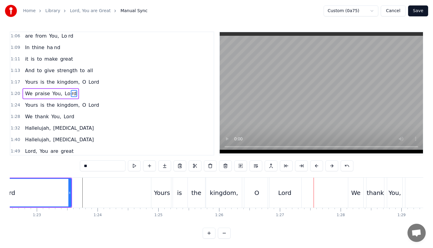
click at [256, 193] on div "O" at bounding box center [256, 193] width 5 height 9
type input "*"
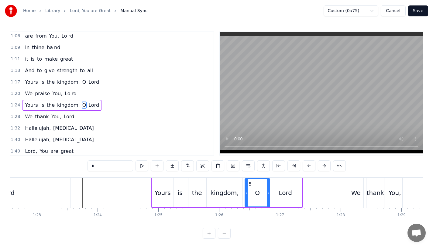
scroll to position [152, 0]
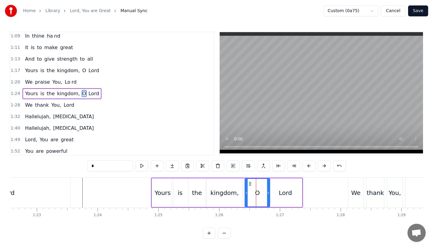
click at [245, 192] on icon at bounding box center [246, 193] width 2 height 5
click at [266, 195] on icon at bounding box center [267, 193] width 2 height 5
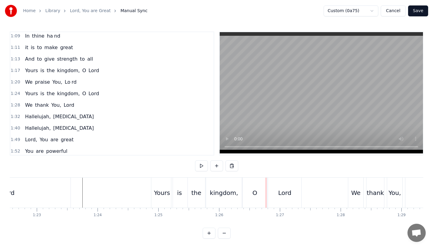
click at [284, 194] on div "Lord" at bounding box center [284, 193] width 13 height 9
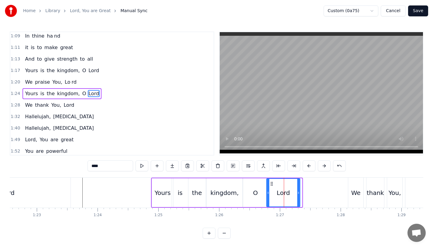
click at [271, 183] on icon at bounding box center [271, 184] width 5 height 5
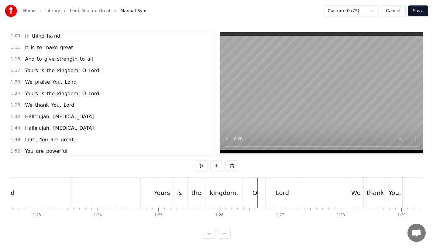
click at [234, 205] on div "kingdom," at bounding box center [224, 193] width 36 height 30
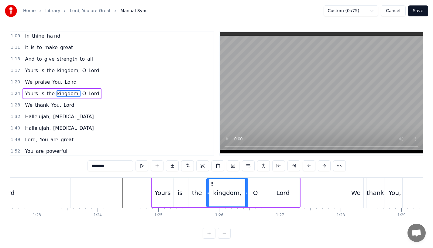
drag, startPoint x: 241, startPoint y: 197, endPoint x: 246, endPoint y: 197, distance: 5.8
click at [246, 197] on div at bounding box center [246, 193] width 2 height 28
click at [253, 196] on div "O" at bounding box center [255, 193] width 25 height 29
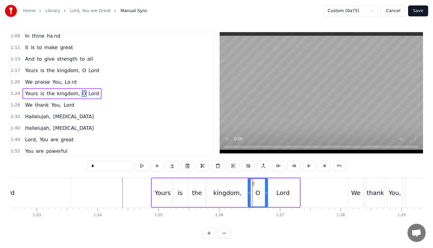
drag, startPoint x: 245, startPoint y: 196, endPoint x: 250, endPoint y: 195, distance: 5.2
click at [250, 195] on div at bounding box center [249, 193] width 2 height 28
drag, startPoint x: 266, startPoint y: 193, endPoint x: 273, endPoint y: 193, distance: 6.7
click at [273, 193] on icon at bounding box center [271, 193] width 2 height 5
click at [285, 193] on div "Lord" at bounding box center [282, 193] width 13 height 9
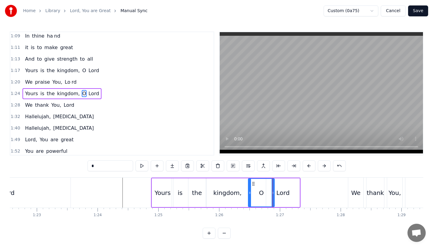
type input "****"
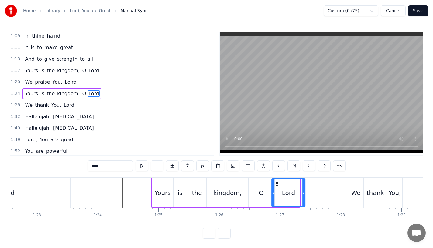
drag, startPoint x: 272, startPoint y: 184, endPoint x: 277, endPoint y: 184, distance: 5.5
click at [277, 184] on circle at bounding box center [277, 184] width 0 height 0
